Goal: Task Accomplishment & Management: Manage account settings

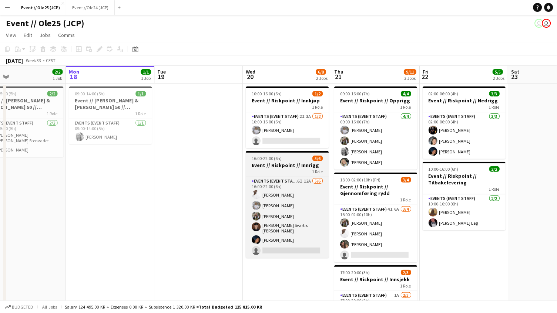
scroll to position [0, 321]
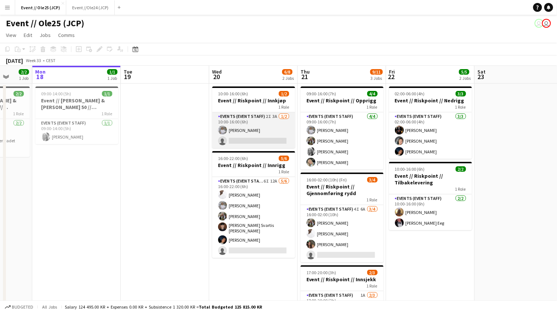
click at [262, 131] on app-card-role "Events (Event Staff) 2I 3A [DATE] 10:00-16:00 (6h) [PERSON_NAME] single-neutral…" at bounding box center [253, 130] width 83 height 36
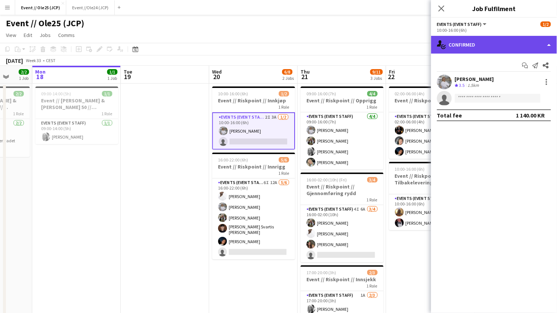
click at [476, 44] on div "single-neutral-actions-check-2 Confirmed" at bounding box center [494, 45] width 126 height 18
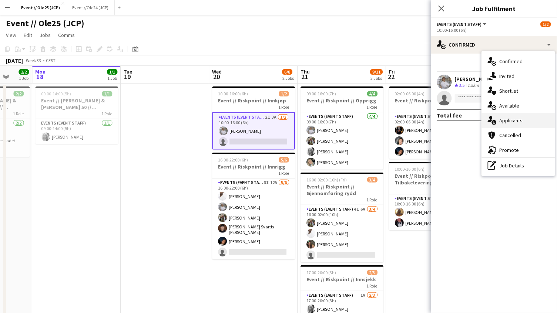
click at [519, 125] on div "single-neutral-actions-information Applicants" at bounding box center [517, 120] width 73 height 15
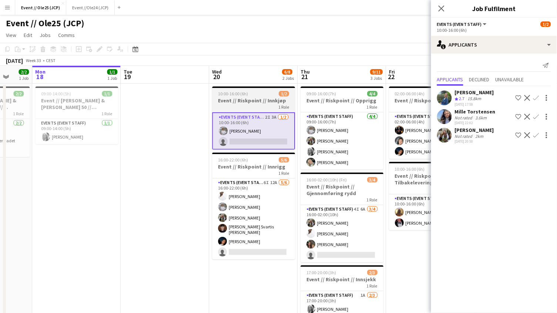
click at [223, 89] on app-job-card "10:00-16:00 (6h) 1/2 Event // Riskpoint // Innkjøp 1 Role Events (Event Staff) …" at bounding box center [253, 118] width 83 height 63
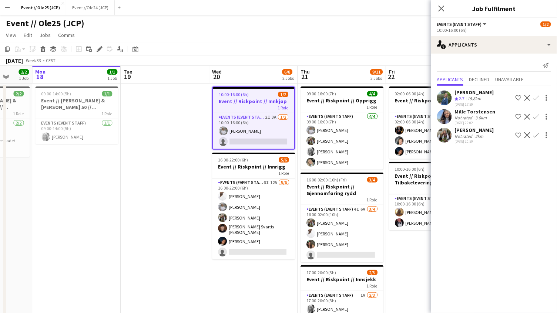
scroll to position [0, 321]
click at [99, 46] on icon "Edit" at bounding box center [100, 49] width 6 height 6
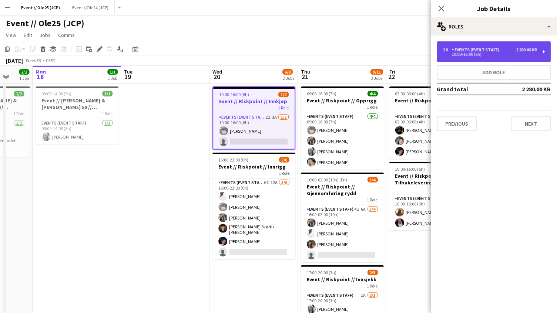
click at [511, 45] on div "2 x Events (Event Staff) 2 280.00 KR 10:00-16:00 (6h)" at bounding box center [494, 51] width 114 height 21
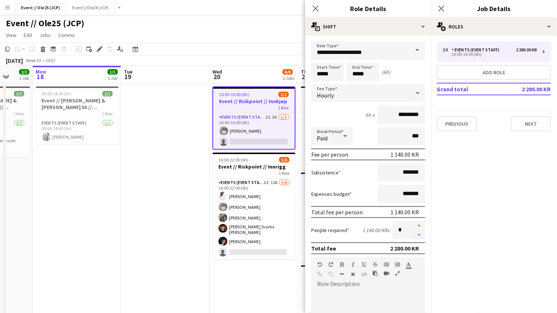
click at [420, 231] on button "button" at bounding box center [419, 235] width 12 height 9
type input "*"
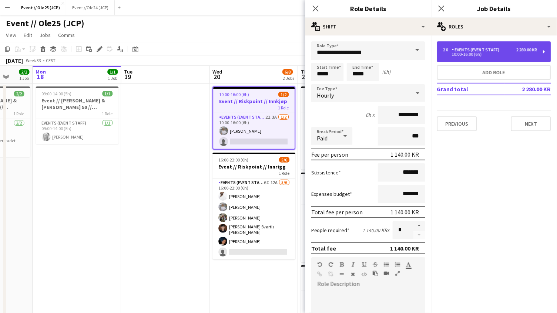
click at [473, 56] on div "10:00-16:00 (6h)" at bounding box center [490, 55] width 94 height 4
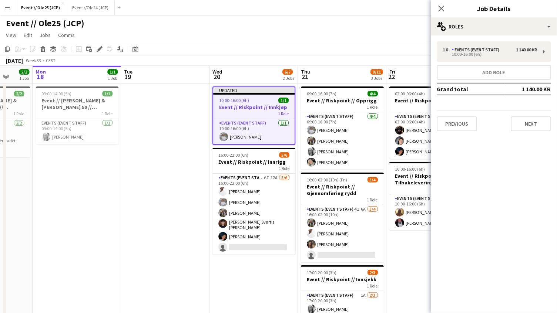
click at [206, 42] on app-page-menu "View Day view expanded Day view collapsed Month view Date picker Jump to [DATE]…" at bounding box center [278, 36] width 557 height 14
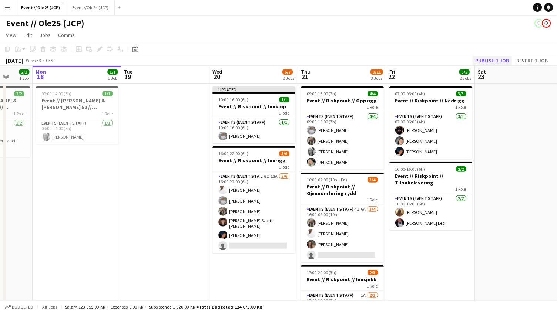
click at [504, 60] on button "Publish 1 job" at bounding box center [492, 61] width 40 height 10
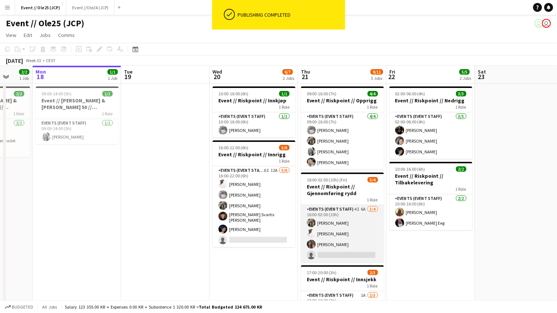
click at [368, 232] on app-card-role "Events (Event Staff) 4I 6A [DATE] 16:00-02:00 (10h) [PERSON_NAME] [PERSON_NAME]…" at bounding box center [342, 233] width 83 height 57
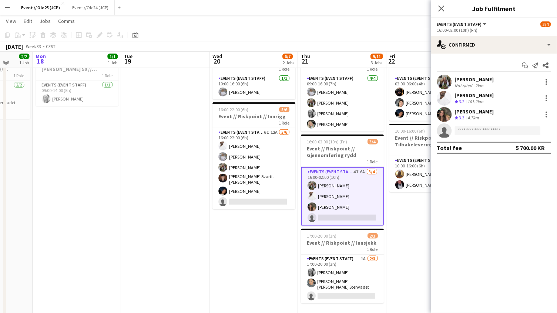
scroll to position [36, 0]
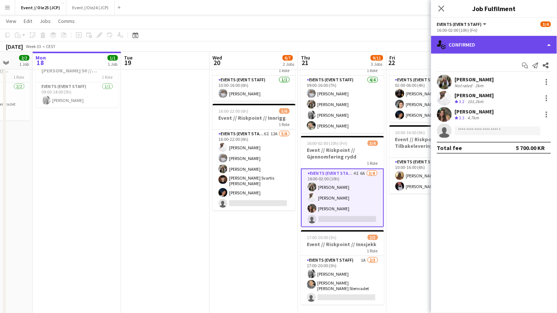
click at [476, 47] on div "single-neutral-actions-check-2 Confirmed" at bounding box center [494, 45] width 126 height 18
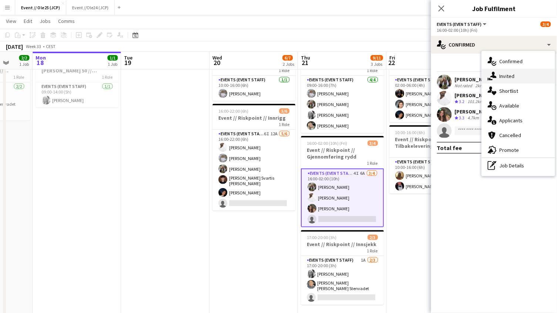
click at [511, 73] on div "single-neutral-actions-share-1 Invited" at bounding box center [517, 76] width 73 height 15
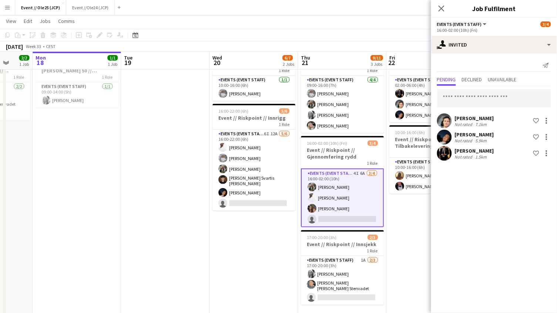
click at [469, 119] on div "[PERSON_NAME]" at bounding box center [473, 118] width 39 height 7
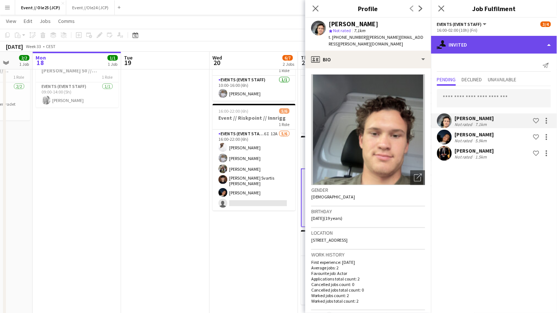
click at [460, 38] on div "single-neutral-actions-share-1 Invited" at bounding box center [494, 45] width 126 height 18
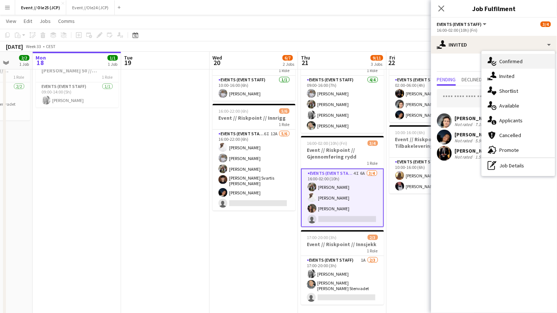
click at [515, 62] on div "single-neutral-actions-check-2 Confirmed" at bounding box center [517, 61] width 73 height 15
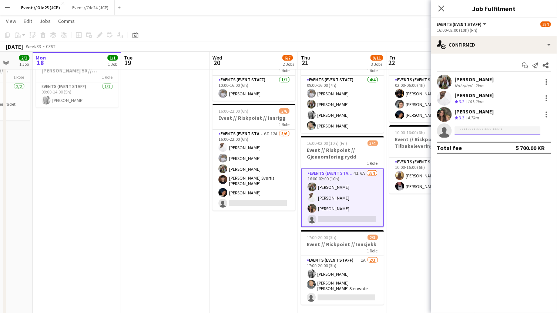
click at [472, 126] on input at bounding box center [497, 130] width 86 height 9
type input "********"
click at [494, 141] on span "[PERSON_NAME] Active" at bounding box center [498, 141] width 74 height 6
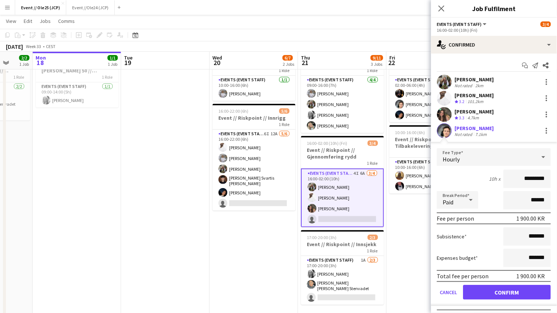
click at [504, 290] on button "Confirm" at bounding box center [507, 292] width 88 height 15
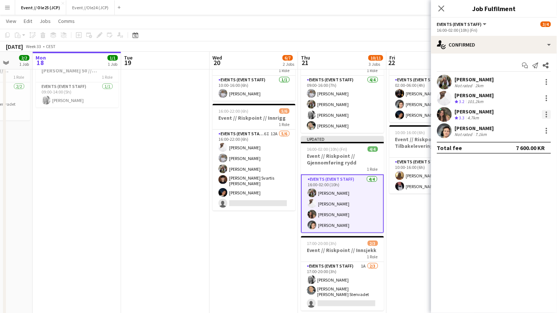
click at [546, 115] on div at bounding box center [545, 114] width 1 height 1
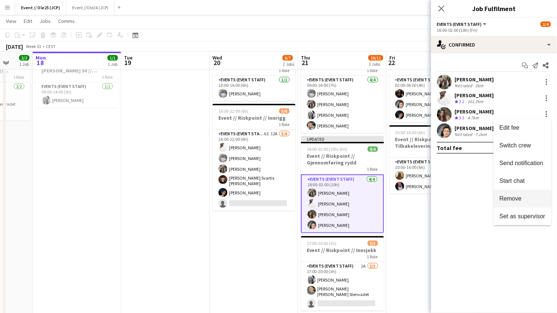
click at [516, 196] on span "Remove" at bounding box center [510, 199] width 22 height 6
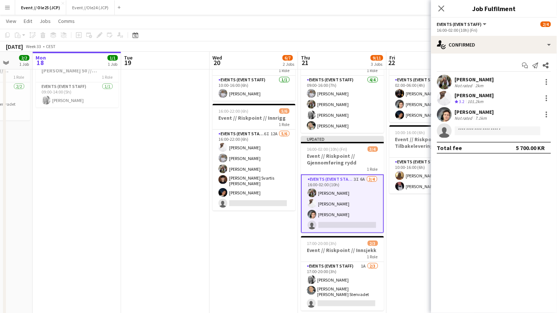
click at [395, 224] on app-date-cell "02:00-06:00 (4h) 3/3 Event // Riskpoint // Nedrigg 1 Role Events (Event Staff) …" at bounding box center [430, 184] width 88 height 274
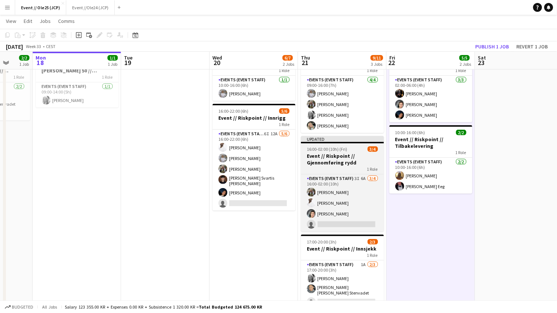
click at [335, 153] on h3 "Event // Riskpoint // Gjennomføring rydd" at bounding box center [342, 159] width 83 height 13
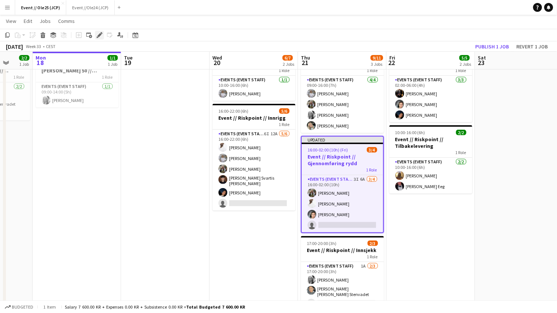
click at [100, 33] on icon "Edit" at bounding box center [100, 35] width 6 height 6
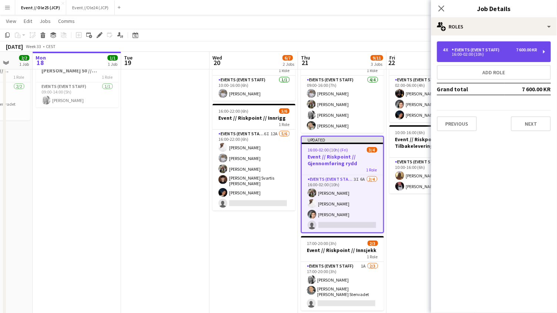
click at [524, 48] on div "7 600.00 KR" at bounding box center [526, 49] width 21 height 5
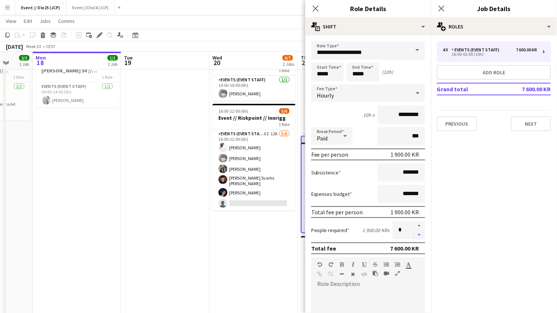
click at [417, 234] on button "button" at bounding box center [419, 235] width 12 height 9
type input "*"
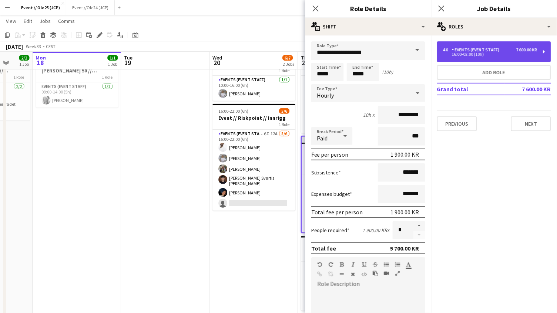
click at [484, 52] on div "Events (Event Staff)" at bounding box center [476, 49] width 51 height 5
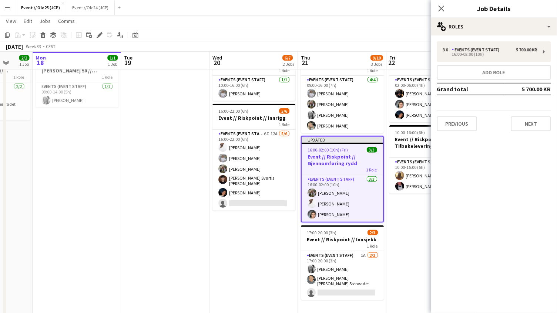
click at [346, 28] on app-board "Event // Ole25 (JCP) user user View Day view expanded Day view collapsed Month …" at bounding box center [278, 156] width 557 height 354
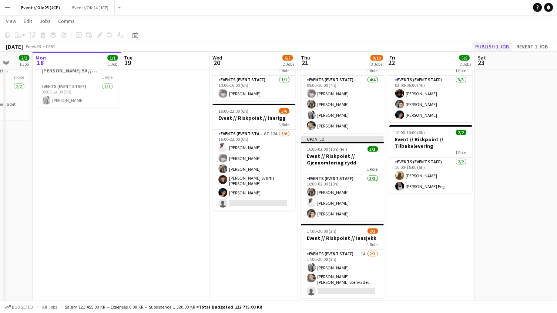
click at [510, 46] on button "Publish 1 job" at bounding box center [492, 47] width 40 height 10
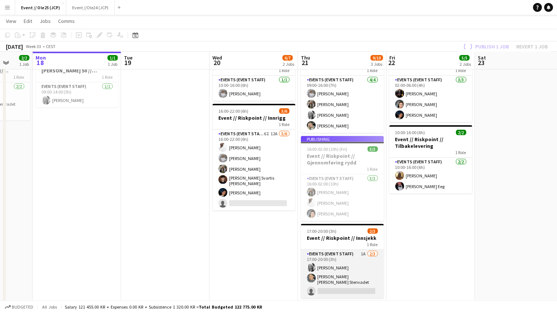
click at [344, 291] on app-card-role "Events (Event Staff) 1A [DATE] 17:00-20:00 (3h) [PERSON_NAME] [PERSON_NAME] [PE…" at bounding box center [342, 274] width 83 height 49
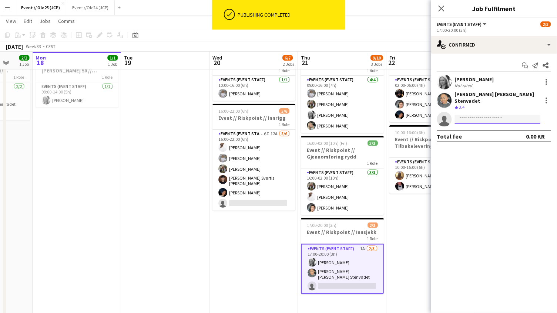
click at [480, 117] on input at bounding box center [497, 119] width 86 height 9
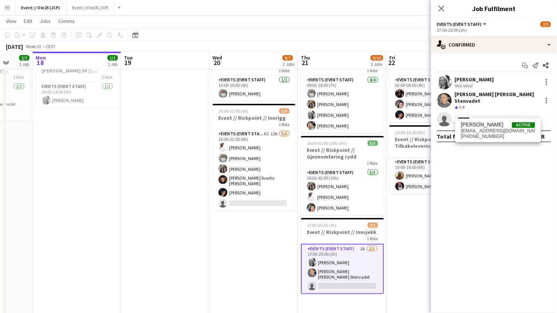
type input "*******"
drag, startPoint x: 488, startPoint y: 119, endPoint x: 494, endPoint y: 126, distance: 9.8
click at [494, 126] on span "[PERSON_NAME] Active" at bounding box center [498, 125] width 74 height 6
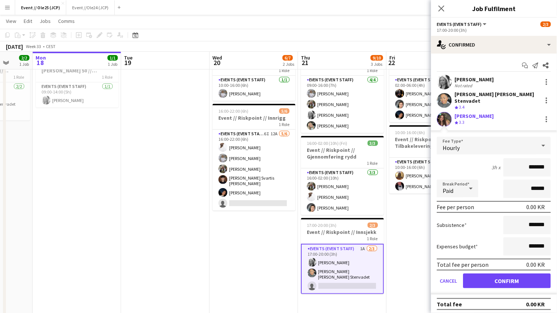
click at [501, 263] on div "Total fee per person 0.00 KR" at bounding box center [494, 265] width 114 height 12
click at [500, 277] on button "Confirm" at bounding box center [507, 281] width 88 height 15
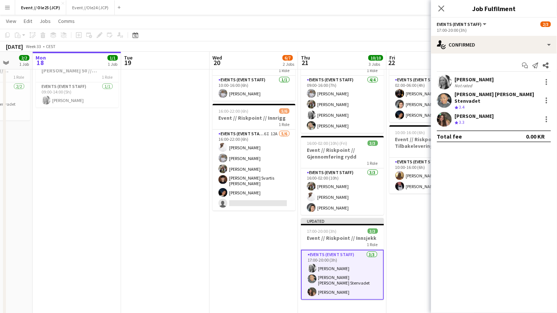
click at [381, 24] on app-page-menu "View Day view expanded Day view collapsed Month view Date picker Jump to [DATE]…" at bounding box center [278, 22] width 557 height 14
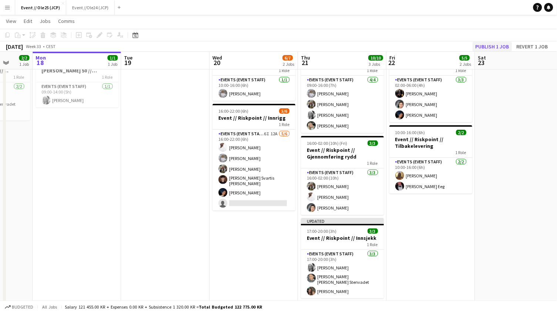
click at [500, 48] on button "Publish 1 job" at bounding box center [492, 47] width 40 height 10
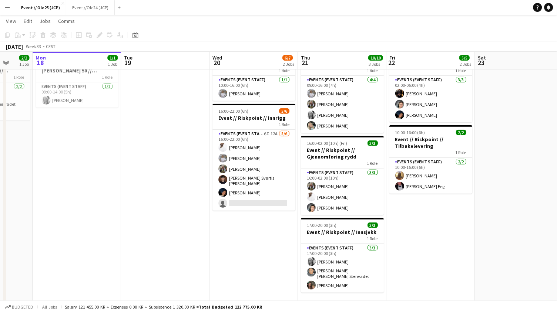
scroll to position [0, 321]
click at [140, 112] on app-date-cell at bounding box center [165, 184] width 88 height 274
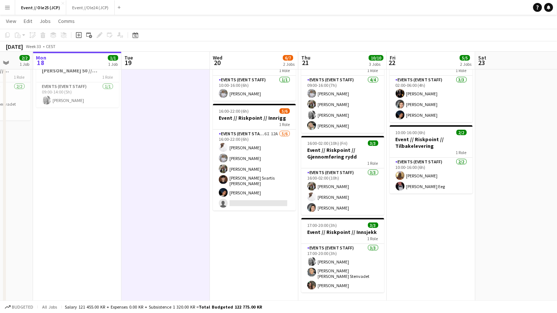
click at [80, 29] on app-toolbar "Copy Paste Paste Command V Paste with crew Command Shift V Paste linked Job [GE…" at bounding box center [278, 35] width 557 height 13
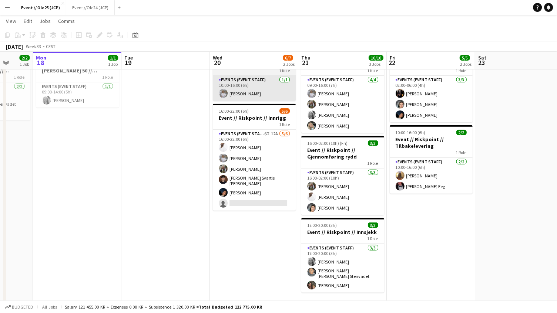
click at [245, 95] on app-card-role "Events (Event Staff) [DATE] 10:00-16:00 (6h) [PERSON_NAME]" at bounding box center [254, 88] width 83 height 25
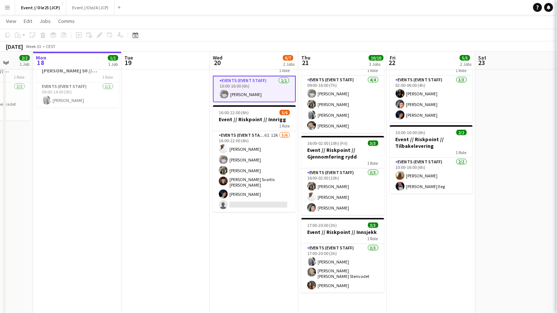
scroll to position [0, 320]
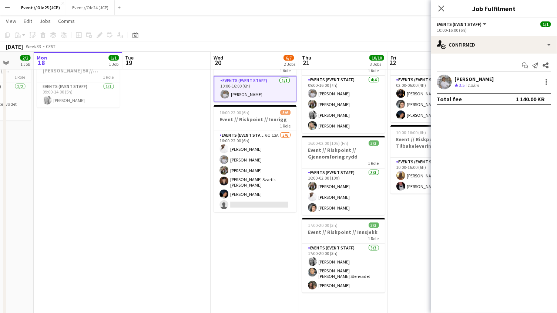
click at [465, 76] on div "[PERSON_NAME]" at bounding box center [473, 79] width 39 height 7
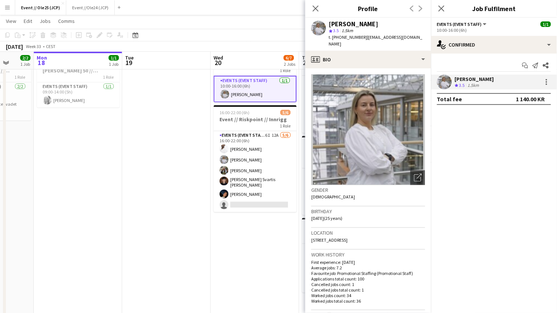
click at [143, 87] on app-date-cell at bounding box center [166, 184] width 88 height 274
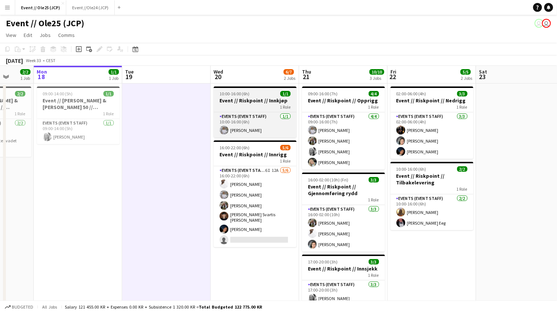
scroll to position [0, 0]
click at [227, 94] on span "10:00-16:00 (6h)" at bounding box center [234, 94] width 30 height 6
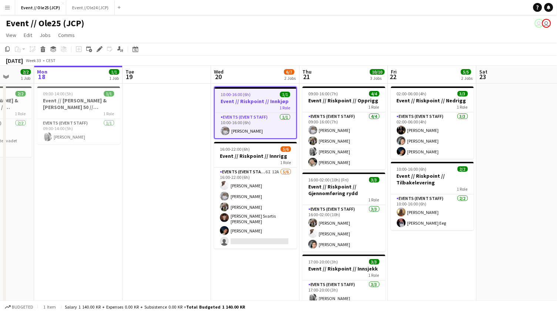
click at [152, 124] on app-date-cell at bounding box center [166, 221] width 88 height 274
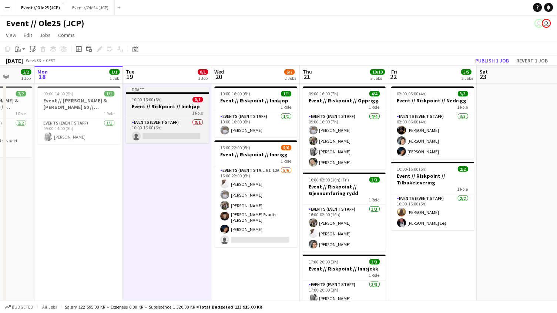
click at [169, 105] on h3 "Event // Riskpoint // Innkjøp" at bounding box center [167, 106] width 83 height 7
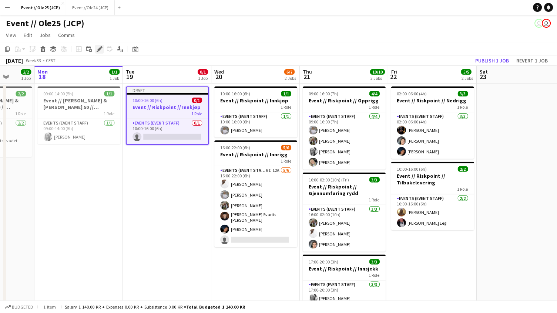
click at [100, 51] on icon "Edit" at bounding box center [100, 49] width 6 height 6
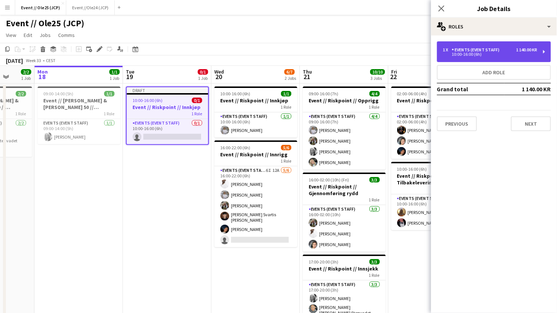
click at [523, 46] on div "1 x Events (Event Staff) 1 140.00 KR 10:00-16:00 (6h)" at bounding box center [494, 51] width 114 height 21
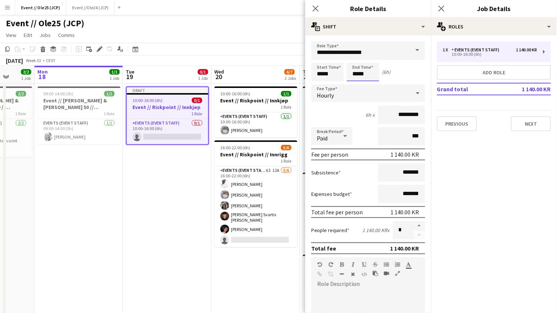
click at [364, 69] on input "*****" at bounding box center [362, 72] width 33 height 18
click at [324, 75] on input "*****" at bounding box center [327, 72] width 33 height 18
type input "*****"
click at [322, 88] on div at bounding box center [319, 84] width 15 height 7
click at [375, 75] on input "*****" at bounding box center [362, 72] width 33 height 18
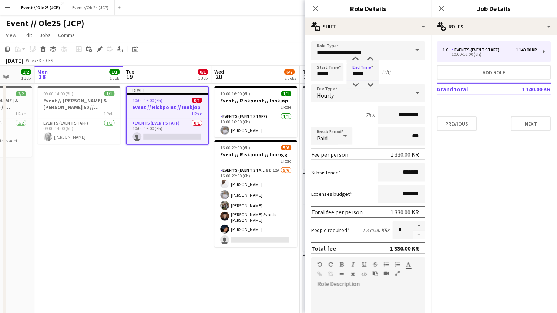
click at [359, 78] on input "*****" at bounding box center [362, 72] width 33 height 18
click at [356, 87] on div at bounding box center [355, 84] width 15 height 7
type input "*****"
click at [356, 87] on div at bounding box center [355, 84] width 15 height 7
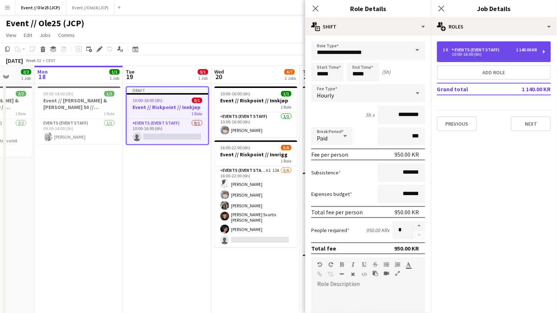
click at [463, 45] on div "1 x Events (Event Staff) 1 140.00 KR 10:00-16:00 (6h)" at bounding box center [494, 51] width 114 height 21
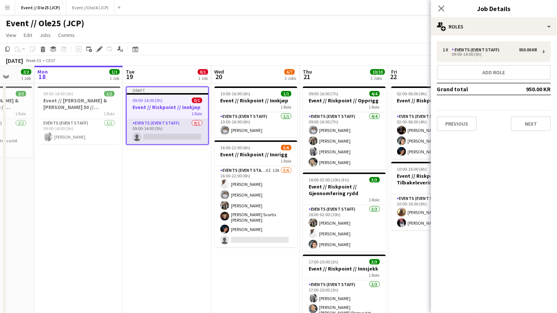
click at [166, 136] on app-card-role "Events (Event Staff) 0/1 09:00-14:00 (5h) single-neutral-actions" at bounding box center [166, 131] width 81 height 25
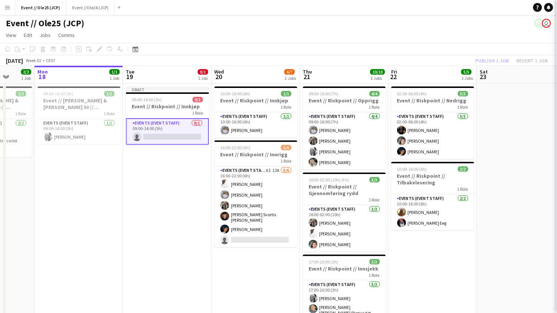
scroll to position [0, 319]
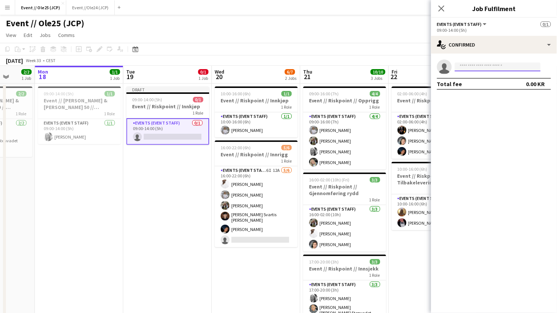
click at [467, 68] on input at bounding box center [497, 66] width 86 height 9
type input "****"
click at [389, 40] on app-page-menu "View Day view expanded Day view collapsed Month view Date picker Jump to [DATE]…" at bounding box center [278, 36] width 557 height 14
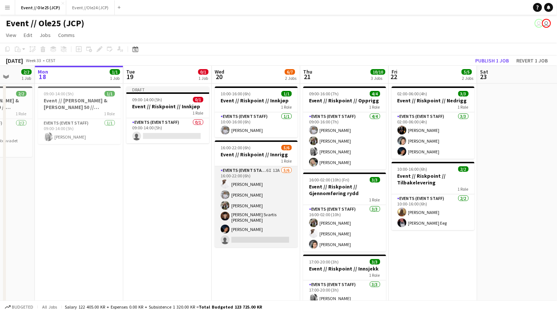
click at [263, 206] on app-card-role "Events (Event Staff) 6I 12A [DATE] 16:00-22:00 (6h) [PERSON_NAME] [PERSON_NAME]…" at bounding box center [255, 206] width 83 height 81
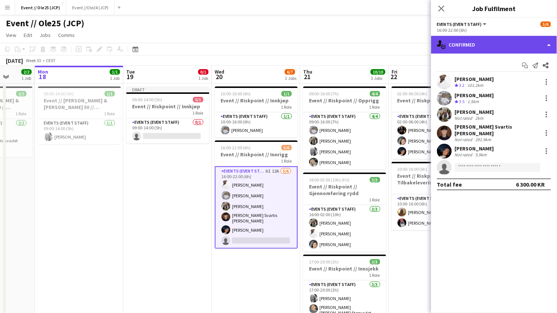
click at [499, 41] on div "single-neutral-actions-check-2 Confirmed" at bounding box center [494, 45] width 126 height 18
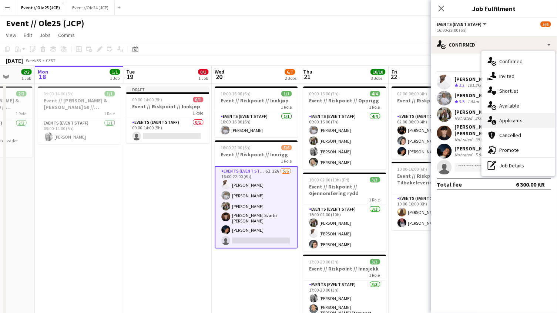
click at [519, 122] on div "single-neutral-actions-information Applicants" at bounding box center [517, 120] width 73 height 15
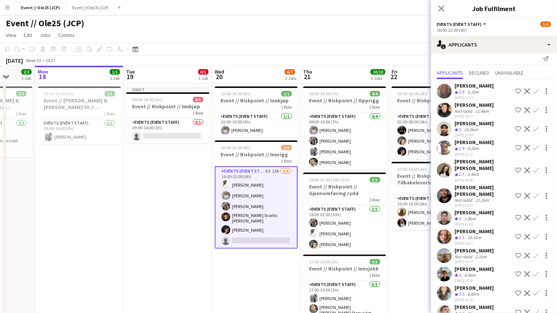
scroll to position [6, 0]
click at [398, 36] on app-page-menu "View Day view expanded Day view collapsed Month view Date picker Jump to [DATE]…" at bounding box center [278, 36] width 557 height 14
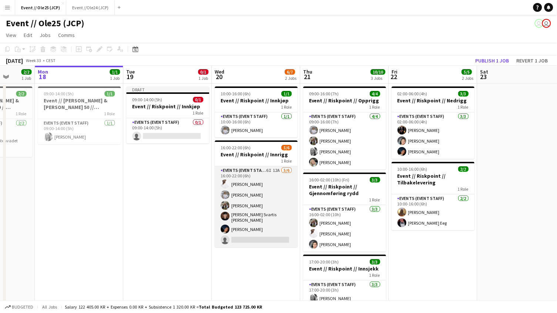
click at [268, 223] on app-card-role "Events (Event Staff) 6I 12A [DATE] 16:00-22:00 (6h) [PERSON_NAME] [PERSON_NAME]…" at bounding box center [255, 206] width 83 height 81
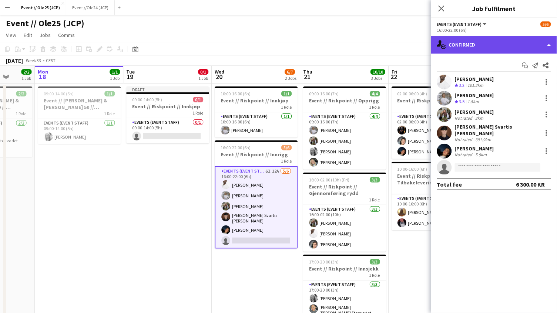
click at [476, 43] on div "single-neutral-actions-check-2 Confirmed" at bounding box center [494, 45] width 126 height 18
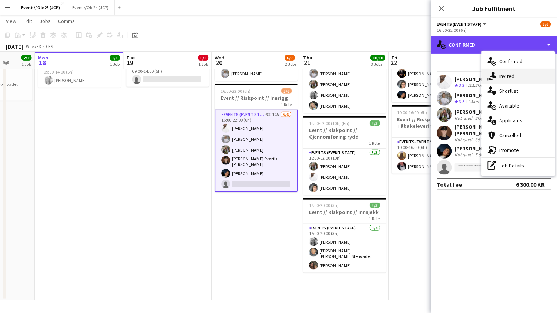
scroll to position [55, 0]
click at [512, 74] on div "single-neutral-actions-share-1 Invited" at bounding box center [517, 76] width 73 height 15
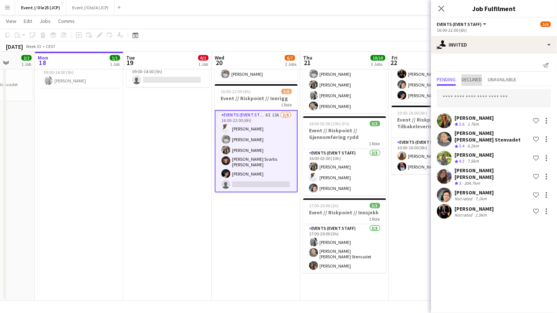
click at [469, 78] on span "Declined" at bounding box center [471, 79] width 20 height 5
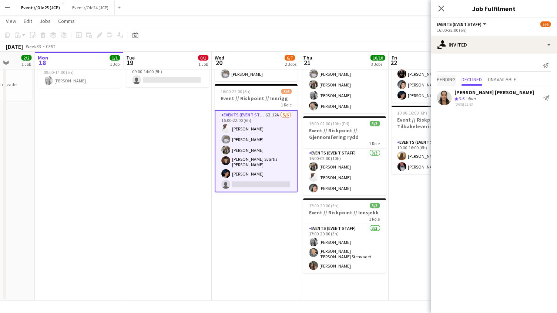
click at [451, 78] on span "Pending" at bounding box center [446, 79] width 19 height 5
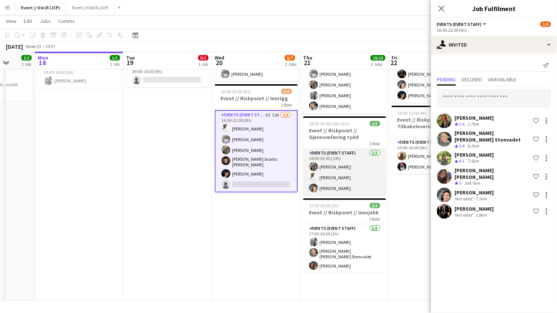
scroll to position [0, 355]
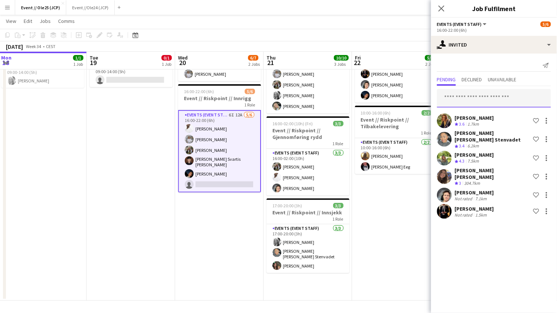
click at [473, 99] on input "text" at bounding box center [494, 98] width 114 height 18
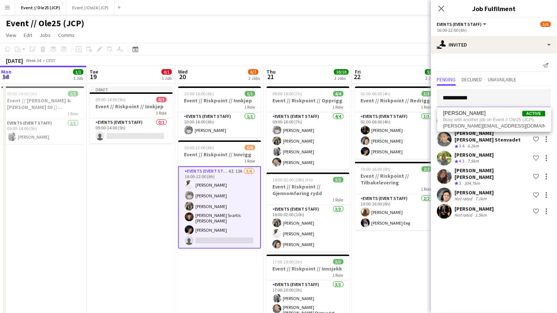
scroll to position [0, 0]
type input "**********"
click at [216, 280] on app-date-cell "10:00-16:00 (6h) 1/1 Event // Riskpoint // Innkjøp 1 Role Events (Event Staff) …" at bounding box center [219, 221] width 88 height 274
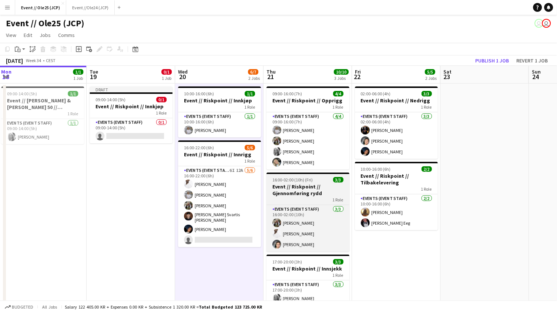
click at [325, 189] on h3 "Event // Riskpoint // Gjennomføring rydd" at bounding box center [307, 189] width 83 height 13
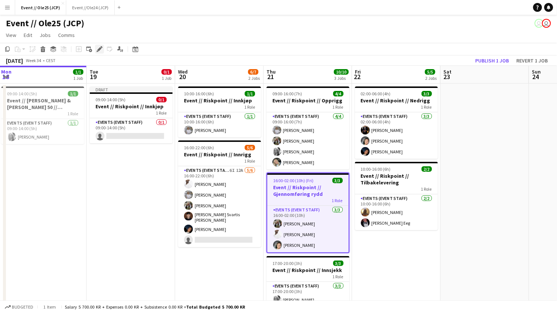
click at [99, 47] on icon at bounding box center [99, 49] width 4 height 4
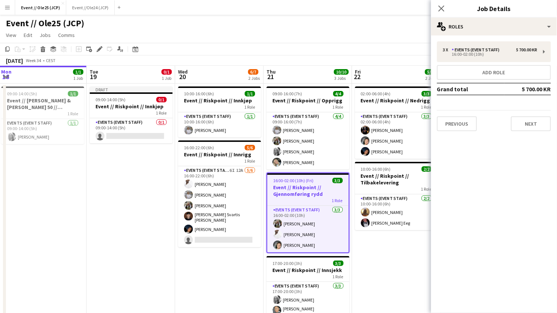
click at [495, 39] on div "3 x Events (Event Staff) 5 700.00 KR 16:00-02:00 (10h) Add role Grand total 5 7…" at bounding box center [494, 86] width 126 height 102
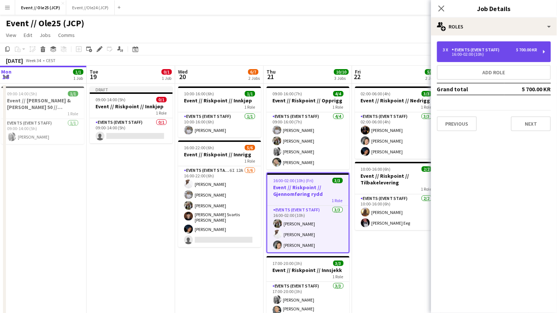
click at [492, 47] on div "Events (Event Staff)" at bounding box center [476, 49] width 51 height 5
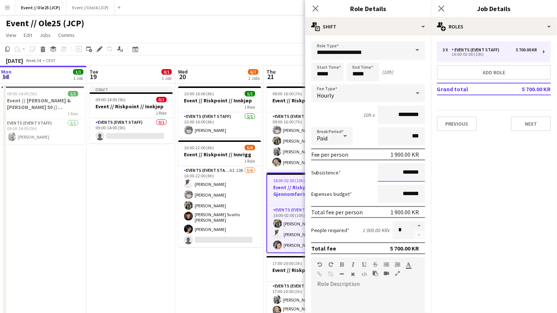
click at [399, 174] on input "*******" at bounding box center [401, 172] width 47 height 18
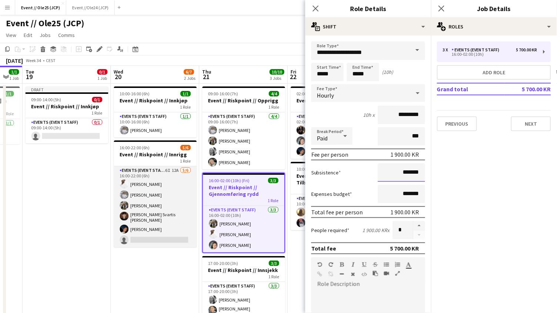
scroll to position [0, 244]
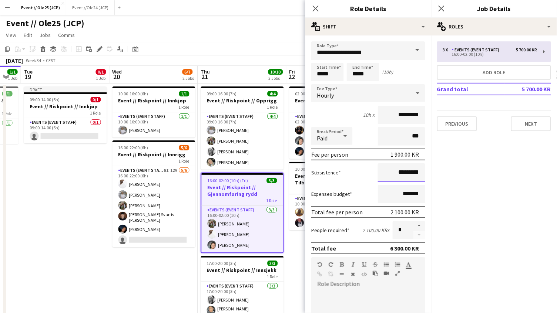
type input "*********"
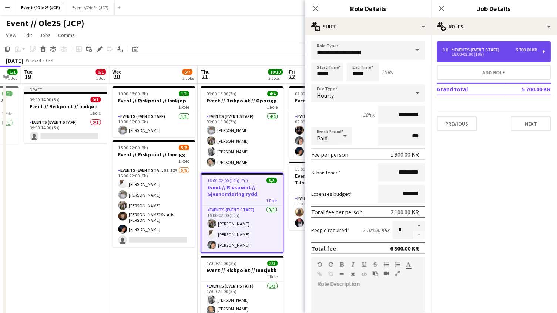
click at [487, 46] on div "3 x Events (Event Staff) 5 700.00 KR 16:00-02:00 (10h)" at bounding box center [494, 51] width 114 height 21
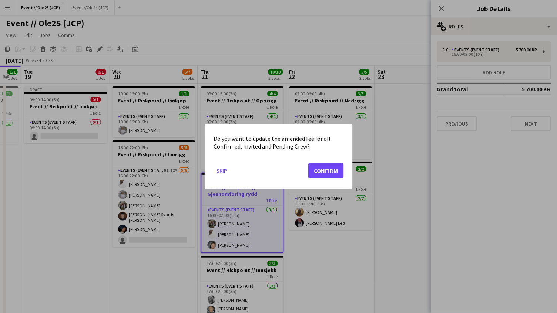
click at [317, 170] on button "Confirm" at bounding box center [325, 170] width 35 height 15
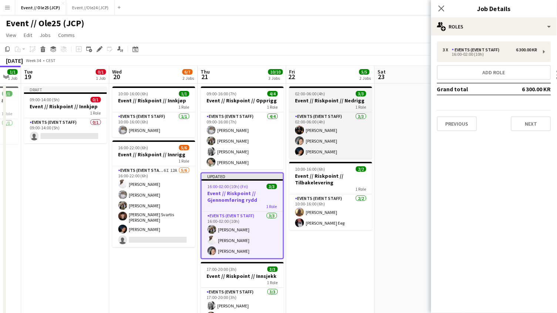
click at [318, 88] on app-job-card "02:00-06:00 (4h) 3/3 Event // Riskpoint // Nedrigg 1 Role Events (Event Staff) …" at bounding box center [330, 123] width 83 height 72
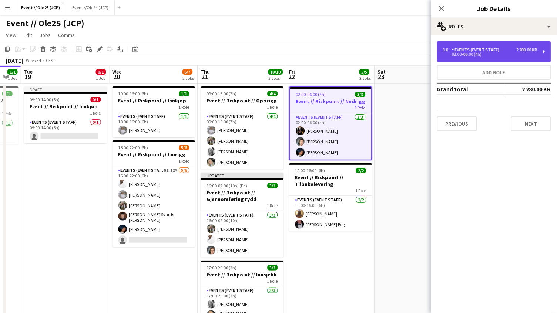
click at [470, 48] on div "Events (Event Staff)" at bounding box center [476, 49] width 51 height 5
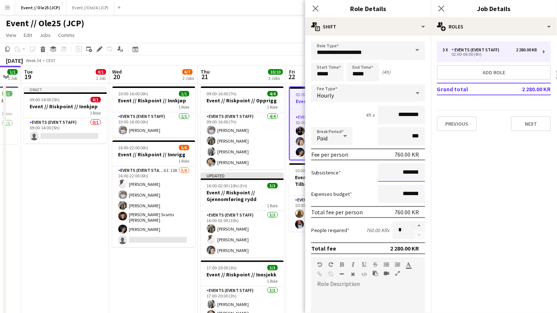
click at [394, 171] on input "*******" at bounding box center [401, 172] width 47 height 18
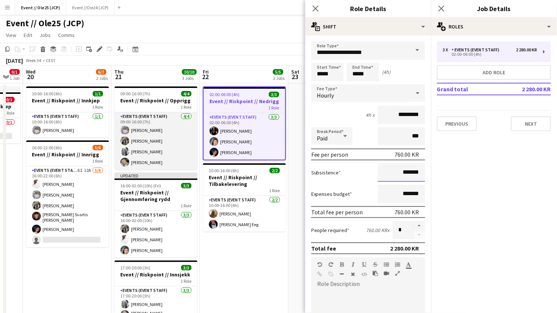
scroll to position [0, 331]
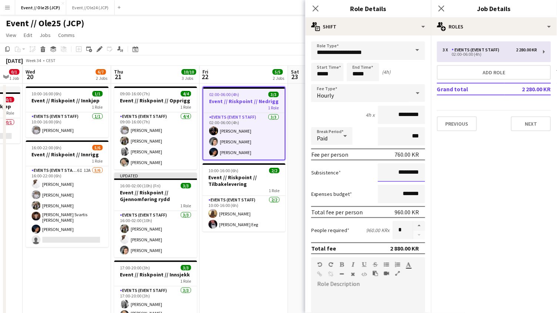
type input "*********"
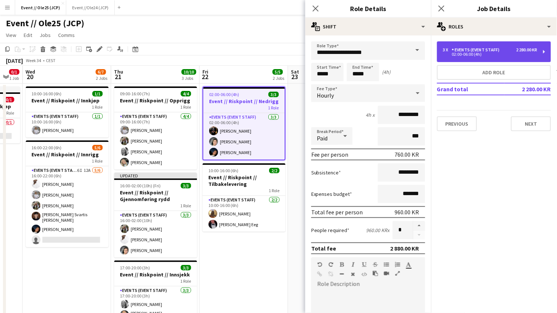
click at [448, 45] on div "3 x Events (Event Staff) 2 280.00 KR 02:00-06:00 (4h)" at bounding box center [494, 51] width 114 height 21
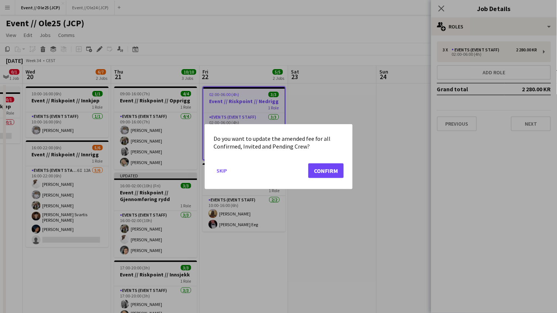
click at [334, 169] on button "Confirm" at bounding box center [325, 170] width 35 height 15
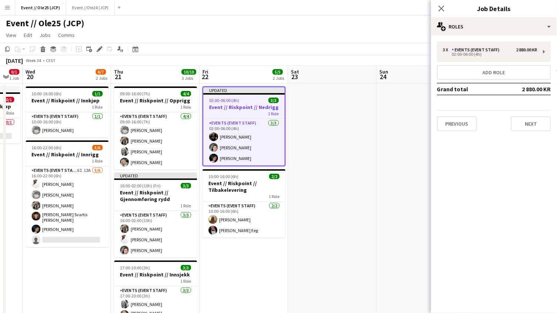
click at [344, 122] on app-date-cell at bounding box center [332, 221] width 88 height 274
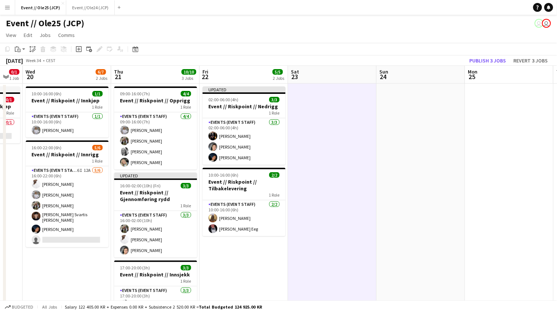
click at [490, 55] on div "[DATE] Week 34 • CEST Publish 3 jobs Revert 3 jobs" at bounding box center [278, 60] width 557 height 10
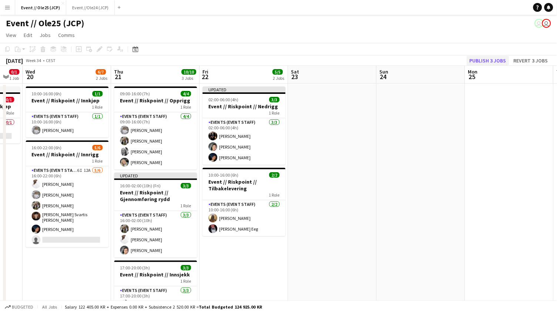
click at [489, 58] on button "Publish 3 jobs" at bounding box center [487, 61] width 43 height 10
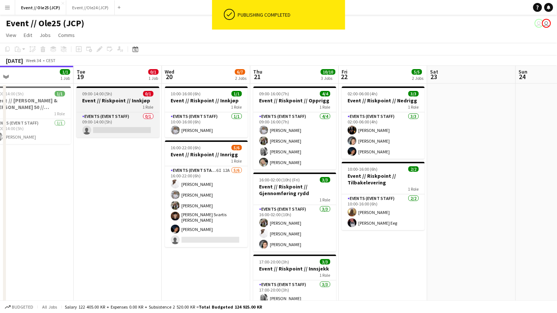
click at [134, 95] on div "09:00-14:00 (5h) 0/1" at bounding box center [118, 94] width 83 height 6
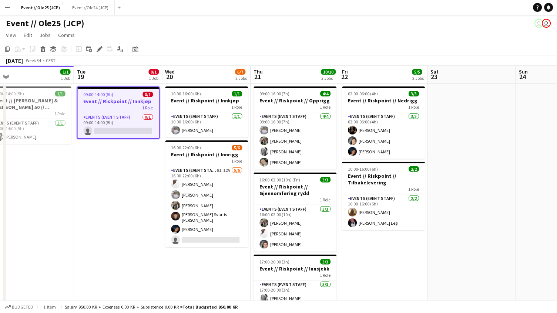
scroll to position [0, 0]
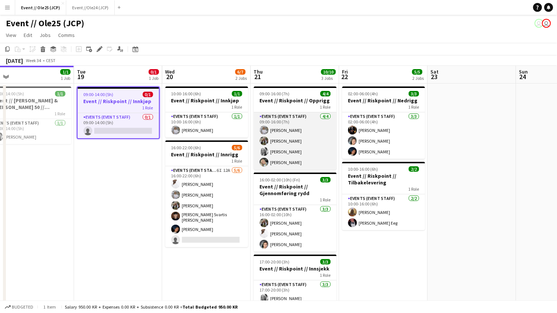
click at [291, 140] on app-card-role "Events (Event Staff) [DATE] 09:00-16:00 (7h) [PERSON_NAME] Vilde [PERSON_NAME] …" at bounding box center [295, 140] width 83 height 57
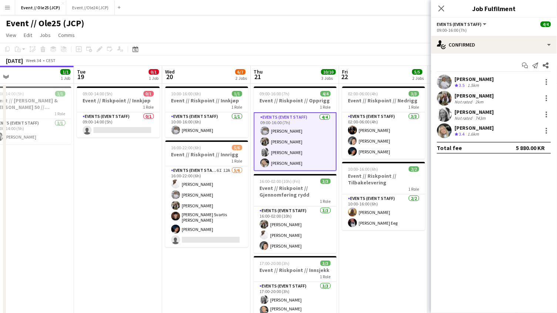
click at [469, 101] on div "Not rated" at bounding box center [463, 102] width 19 height 6
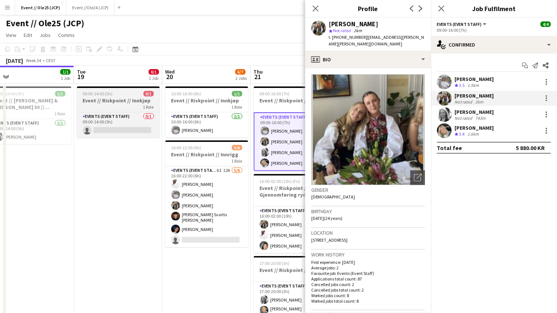
click at [110, 100] on h3 "Event // Riskpoint // Innkjøp" at bounding box center [118, 100] width 83 height 7
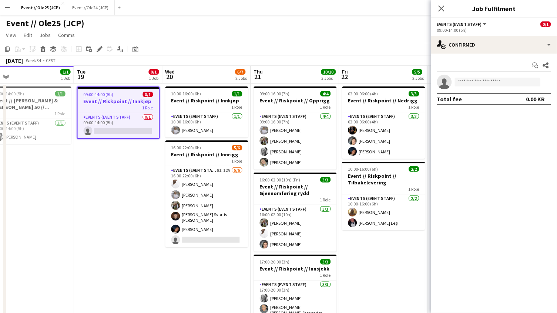
click at [192, 28] on div "Event // Ole25 (JCP) user user" at bounding box center [278, 22] width 557 height 14
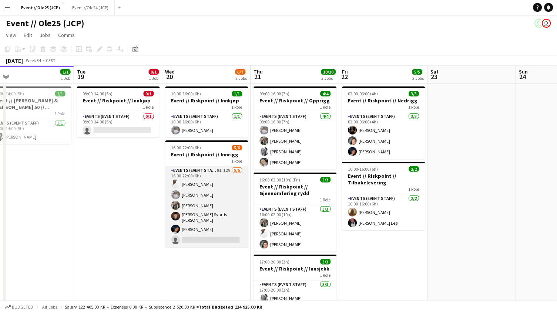
click at [203, 229] on app-card-role "Events (Event Staff) 6I 12A [DATE] 16:00-22:00 (6h) [PERSON_NAME] [PERSON_NAME]…" at bounding box center [206, 206] width 83 height 81
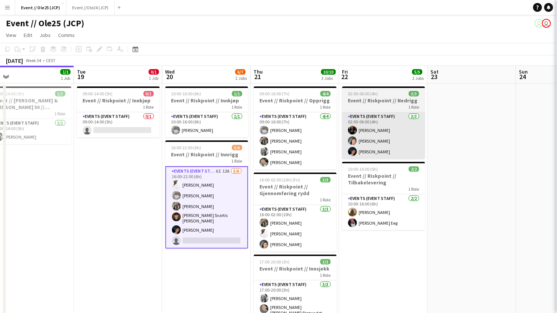
scroll to position [0, 191]
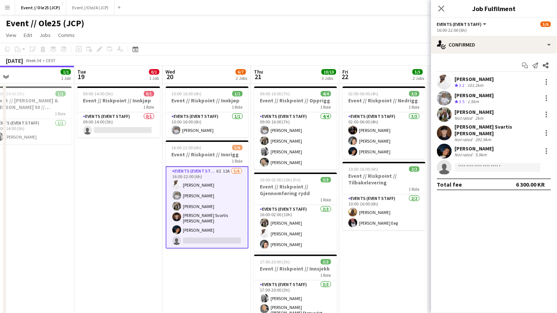
click at [474, 114] on div "[PERSON_NAME]" at bounding box center [473, 112] width 39 height 7
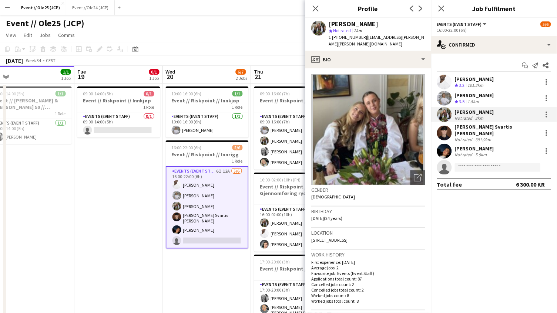
drag, startPoint x: 332, startPoint y: 35, endPoint x: 356, endPoint y: 35, distance: 23.3
click at [356, 35] on span "t. [PHONE_NUMBER]" at bounding box center [348, 37] width 38 height 6
copy span "[PHONE_NUMBER]"
click at [240, 38] on app-page-menu "View Day view expanded Day view collapsed Month view Date picker Jump to [DATE]…" at bounding box center [278, 36] width 557 height 14
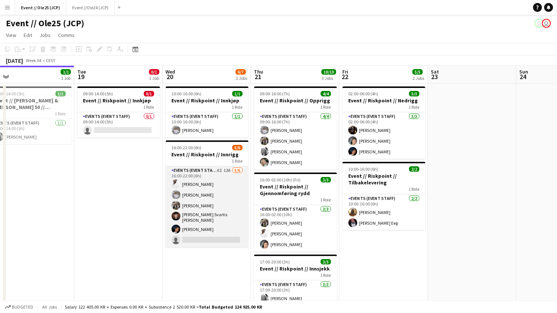
click at [217, 210] on app-card-role "Events (Event Staff) 6I 12A [DATE] 16:00-22:00 (6h) [PERSON_NAME] [PERSON_NAME]…" at bounding box center [207, 206] width 83 height 81
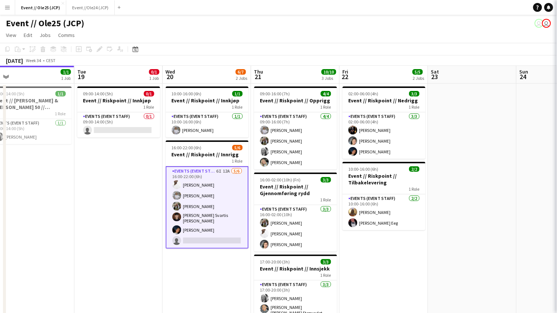
scroll to position [0, 190]
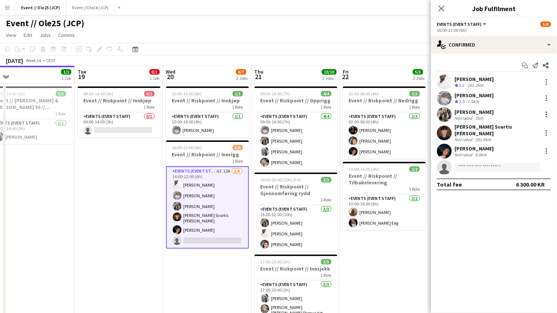
click at [497, 55] on div "Start chat Send notification Share [PERSON_NAME] Crew rating 3.2 101.2km [PERSO…" at bounding box center [494, 125] width 126 height 143
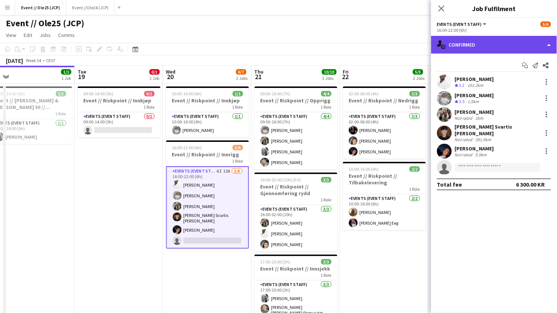
click at [497, 44] on div "single-neutral-actions-check-2 Confirmed" at bounding box center [494, 45] width 126 height 18
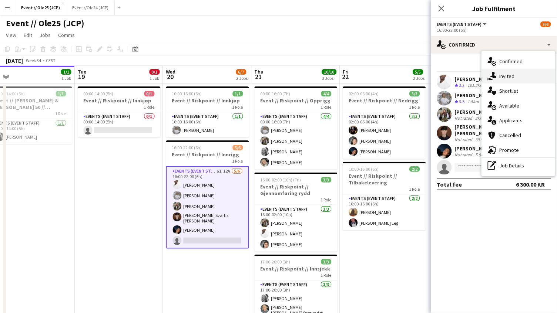
click at [513, 76] on div "single-neutral-actions-share-1 Invited" at bounding box center [517, 76] width 73 height 15
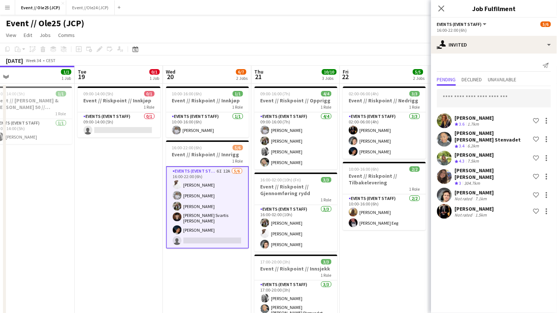
click at [466, 206] on div "[PERSON_NAME]" at bounding box center [473, 209] width 39 height 7
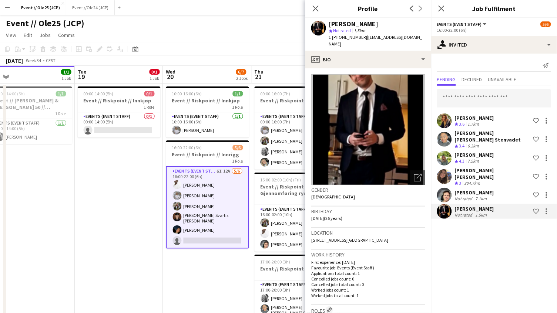
click at [213, 186] on app-card-role "Events (Event Staff) 6I 12A [DATE] 16:00-22:00 (6h) [PERSON_NAME] [PERSON_NAME]…" at bounding box center [207, 207] width 83 height 82
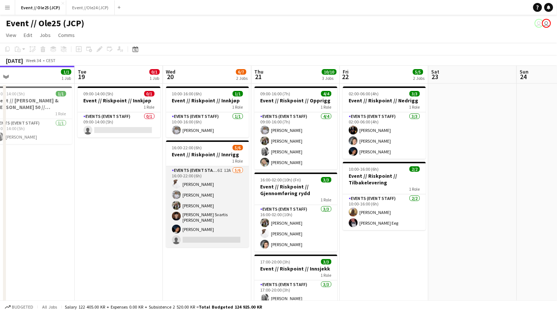
click at [199, 196] on app-card-role "Events (Event Staff) 6I 12A [DATE] 16:00-22:00 (6h) [PERSON_NAME] [PERSON_NAME]…" at bounding box center [207, 206] width 83 height 81
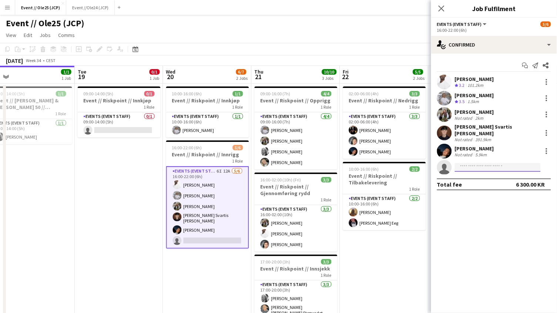
click at [480, 163] on input at bounding box center [497, 167] width 86 height 9
type input "*****"
drag, startPoint x: 478, startPoint y: 176, endPoint x: 507, endPoint y: 181, distance: 29.3
click at [507, 181] on span "[EMAIL_ADDRESS][DOMAIN_NAME]" at bounding box center [498, 180] width 74 height 6
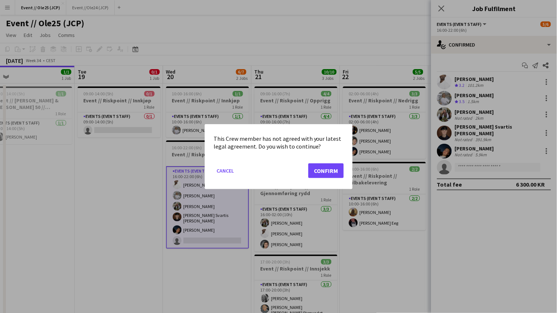
click at [322, 163] on button "Confirm" at bounding box center [325, 170] width 35 height 15
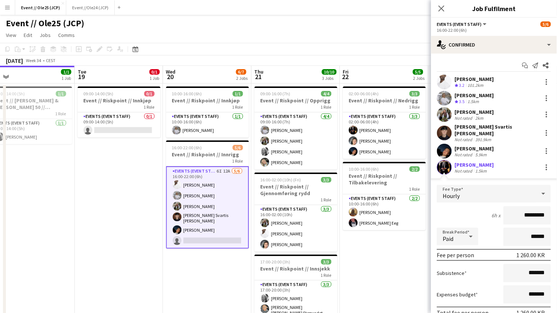
click at [488, 162] on div "[PERSON_NAME]" at bounding box center [473, 165] width 39 height 7
click at [468, 162] on div "[PERSON_NAME]" at bounding box center [473, 165] width 39 height 7
click at [448, 162] on app-user-avatar at bounding box center [444, 167] width 15 height 15
click at [211, 220] on app-card-role "Events (Event Staff) 6I 12A [DATE] 16:00-22:00 (6h) [PERSON_NAME] [PERSON_NAME]…" at bounding box center [207, 207] width 83 height 82
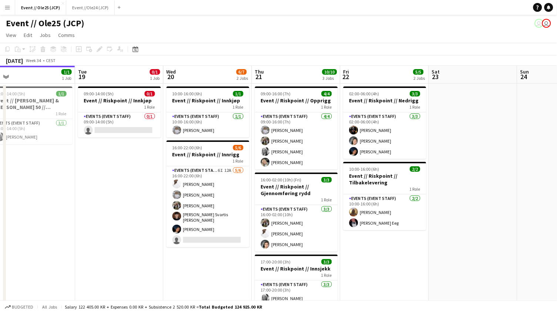
click at [213, 273] on app-date-cell "10:00-16:00 (6h) 1/1 Event // Riskpoint // Innkjøp 1 Role Events (Event Staff) …" at bounding box center [207, 221] width 88 height 274
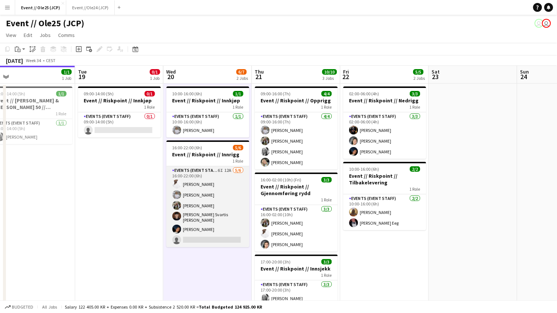
click at [213, 202] on app-card-role "Events (Event Staff) 6I 12A [DATE] 16:00-22:00 (6h) [PERSON_NAME] [PERSON_NAME]…" at bounding box center [207, 206] width 83 height 81
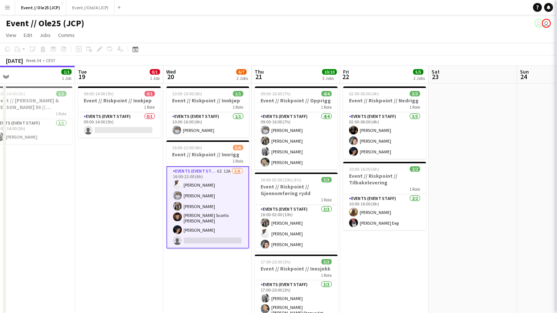
scroll to position [0, 189]
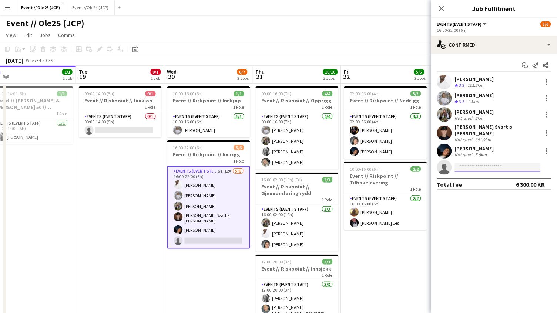
click at [476, 163] on input at bounding box center [497, 167] width 86 height 9
type input "******"
click at [478, 183] on span "[PHONE_NUMBER]" at bounding box center [498, 185] width 74 height 6
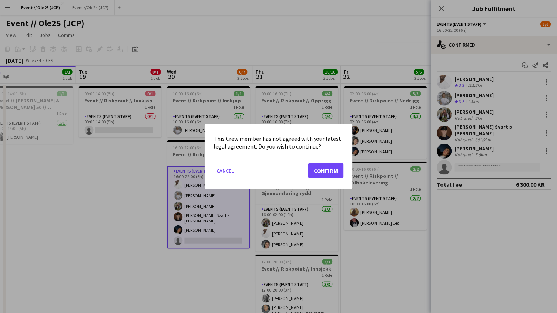
click at [329, 179] on mat-dialog-actions "Cancel Confirm" at bounding box center [278, 173] width 130 height 31
click at [329, 172] on button "Confirm" at bounding box center [325, 170] width 35 height 15
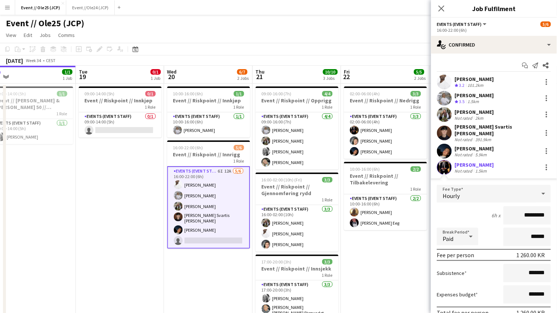
click at [480, 162] on div "[PERSON_NAME]" at bounding box center [473, 165] width 39 height 7
click at [447, 163] on app-user-avatar at bounding box center [444, 167] width 15 height 15
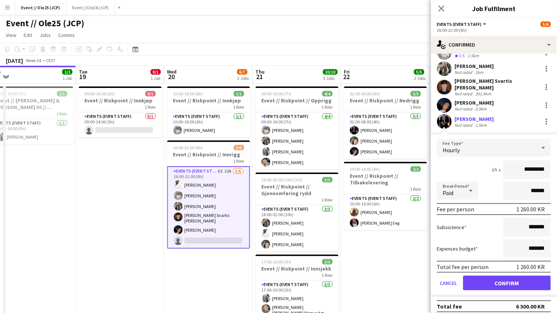
scroll to position [45, 0]
click at [505, 282] on button "Confirm" at bounding box center [507, 283] width 88 height 15
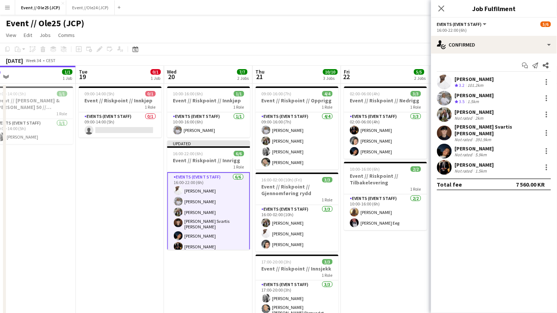
scroll to position [0, 0]
click at [447, 160] on app-user-avatar at bounding box center [444, 167] width 15 height 15
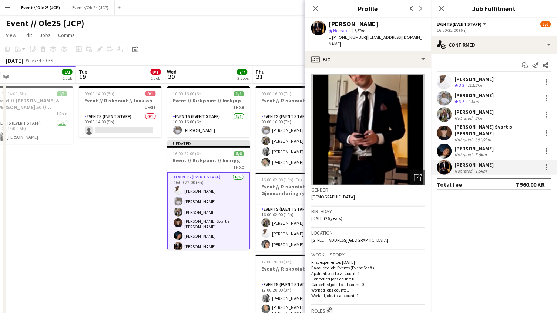
click at [463, 115] on div "Not rated" at bounding box center [463, 118] width 19 height 6
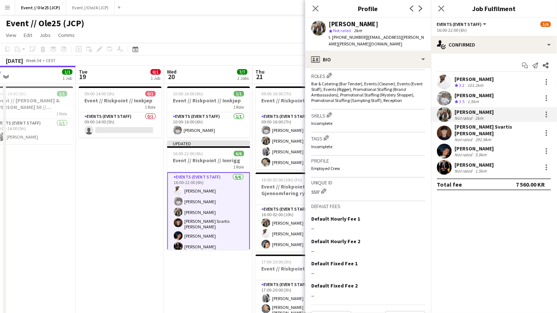
scroll to position [234, 0]
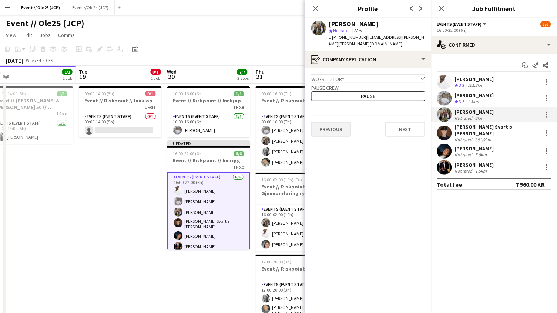
click at [334, 122] on button "Previous" at bounding box center [331, 129] width 40 height 15
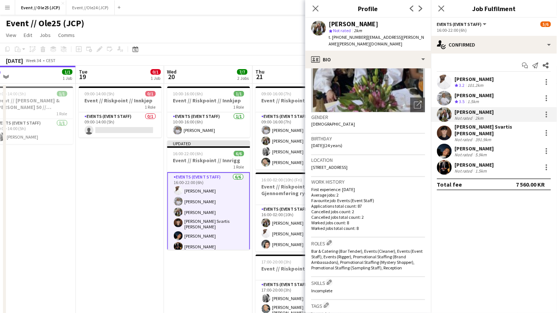
scroll to position [61, 0]
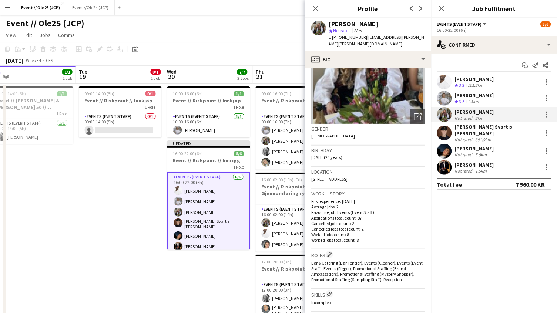
click at [206, 275] on app-date-cell "10:00-16:00 (6h) 1/1 Event // Riskpoint // Innkjøp 1 Role Events (Event Staff) …" at bounding box center [208, 221] width 88 height 274
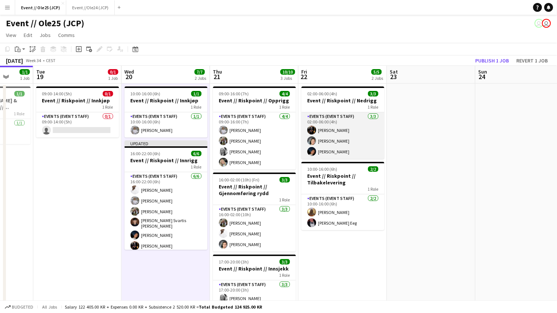
scroll to position [-1, 0]
click at [321, 153] on app-card-role "Events (Event Staff) [DATE] 02:00-06:00 (4h) [PERSON_NAME] [PERSON_NAME] [PERSO…" at bounding box center [342, 135] width 83 height 47
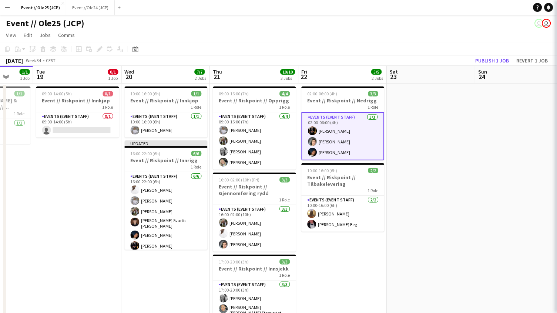
scroll to position [0, 0]
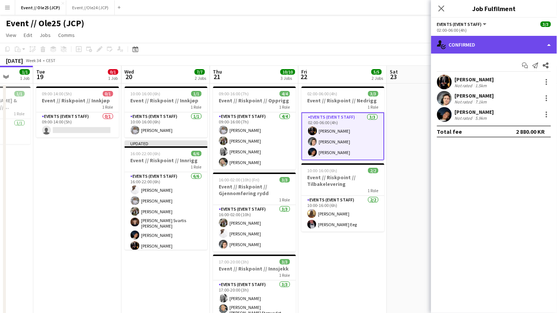
click at [477, 36] on div "single-neutral-actions-check-2 Confirmed" at bounding box center [494, 45] width 126 height 18
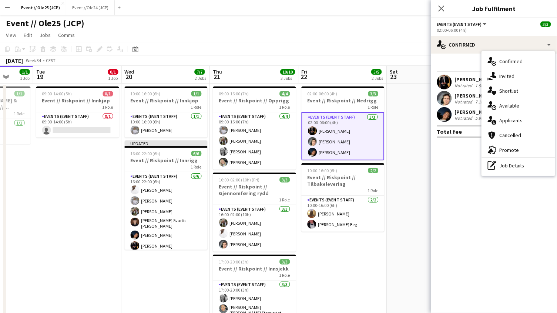
click at [343, 135] on app-card-role "Events (Event Staff) [DATE] 02:00-06:00 (4h) [PERSON_NAME] [PERSON_NAME] [PERSO…" at bounding box center [342, 136] width 83 height 48
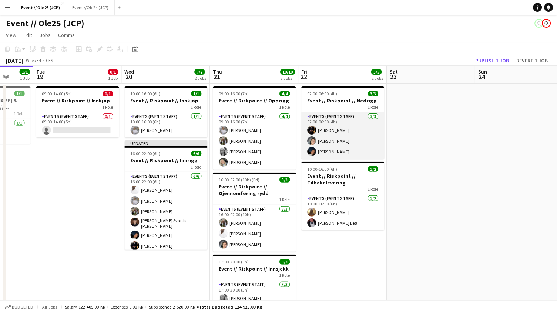
click at [344, 144] on app-card-role "Events (Event Staff) [DATE] 02:00-06:00 (4h) [PERSON_NAME] [PERSON_NAME] [PERSO…" at bounding box center [342, 135] width 83 height 47
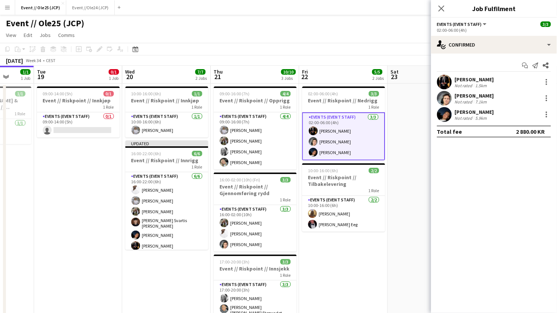
click at [488, 79] on div "[PERSON_NAME]" at bounding box center [473, 79] width 39 height 7
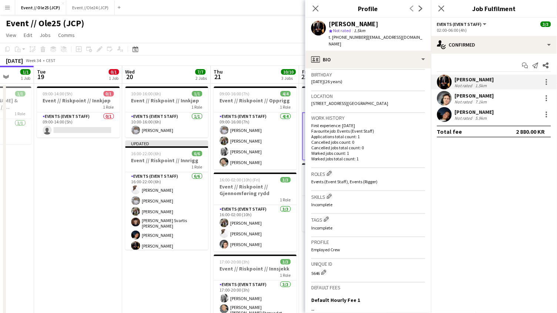
scroll to position [2, 0]
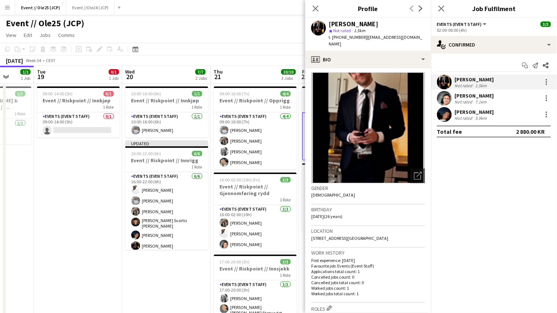
click at [471, 95] on div "[PERSON_NAME]" at bounding box center [473, 95] width 39 height 7
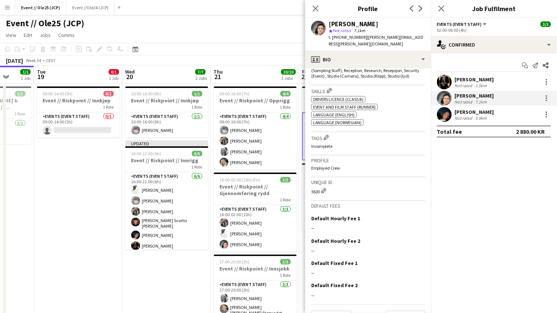
scroll to position [287, 0]
click at [452, 118] on div "[PERSON_NAME] Not rated 5.9km" at bounding box center [494, 114] width 126 height 15
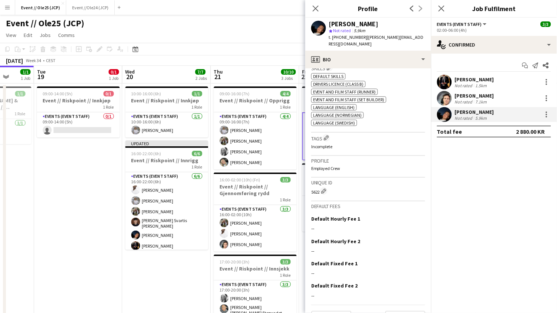
scroll to position [342, 0]
click at [284, 41] on app-page-menu "View Day view expanded Day view collapsed Month view Date picker Jump to [DATE]…" at bounding box center [278, 36] width 557 height 14
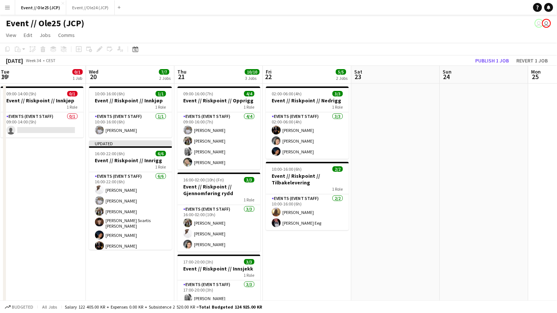
scroll to position [0, 196]
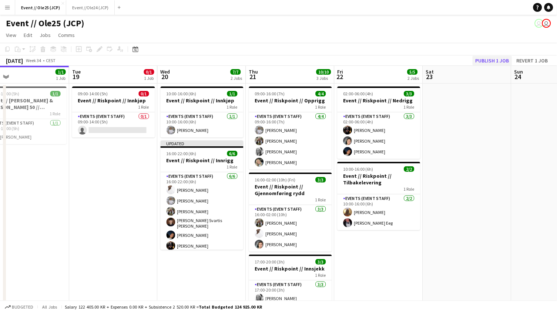
click at [496, 56] on button "Publish 1 job" at bounding box center [492, 61] width 40 height 10
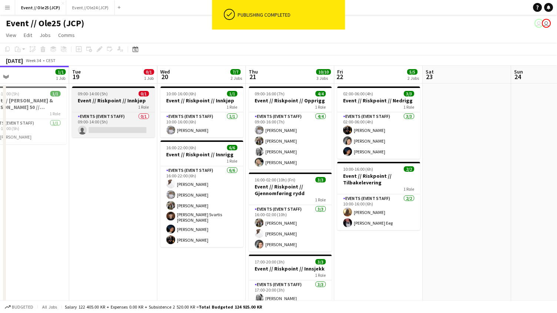
click at [120, 102] on h3 "Event // Riskpoint // Innkjøp" at bounding box center [113, 100] width 83 height 7
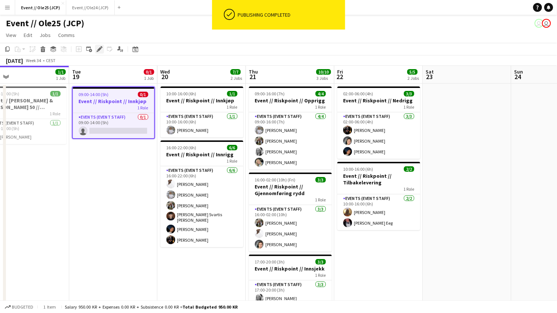
click at [98, 51] on icon "Edit" at bounding box center [100, 49] width 6 height 6
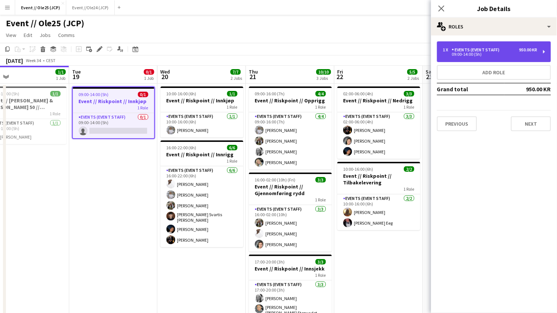
click at [438, 46] on div "1 x Events (Event Staff) 950.00 KR 09:00-14:00 (5h)" at bounding box center [494, 51] width 114 height 21
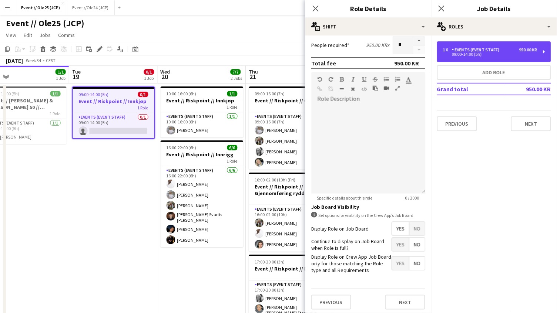
scroll to position [185, 0]
click at [458, 47] on div "Events (Event Staff)" at bounding box center [476, 49] width 51 height 5
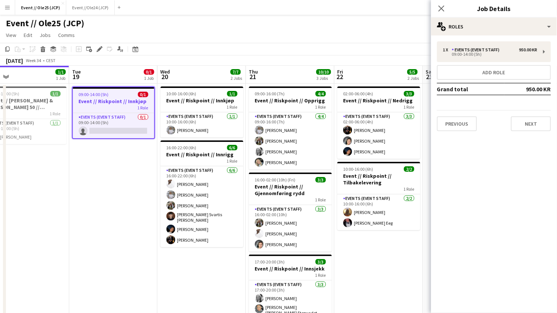
click at [186, 66] on app-board-header-date "Wed 20 7/7 2 Jobs" at bounding box center [202, 75] width 88 height 18
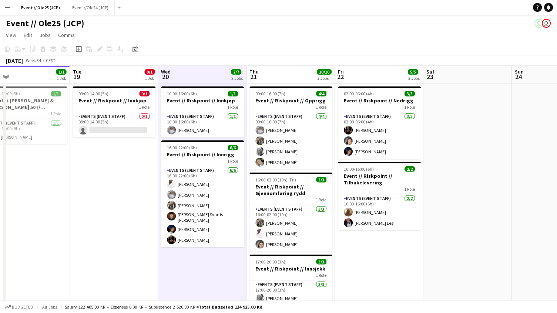
scroll to position [0, 0]
click at [434, 159] on app-date-cell at bounding box center [467, 221] width 88 height 274
